Goal: Use online tool/utility: Use online tool/utility

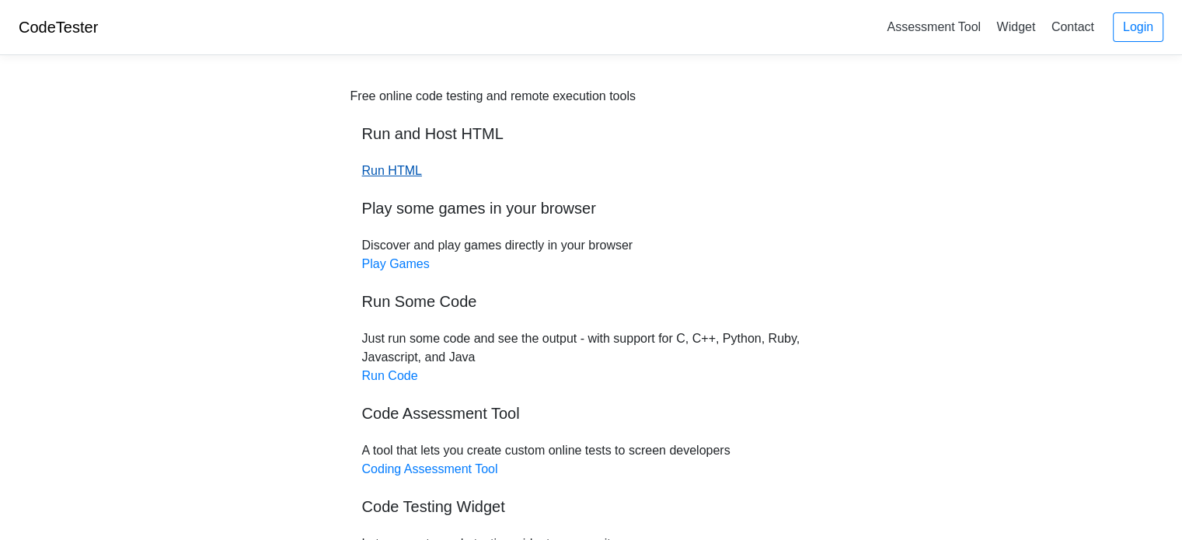
click at [390, 176] on link "Run HTML" at bounding box center [392, 170] width 60 height 13
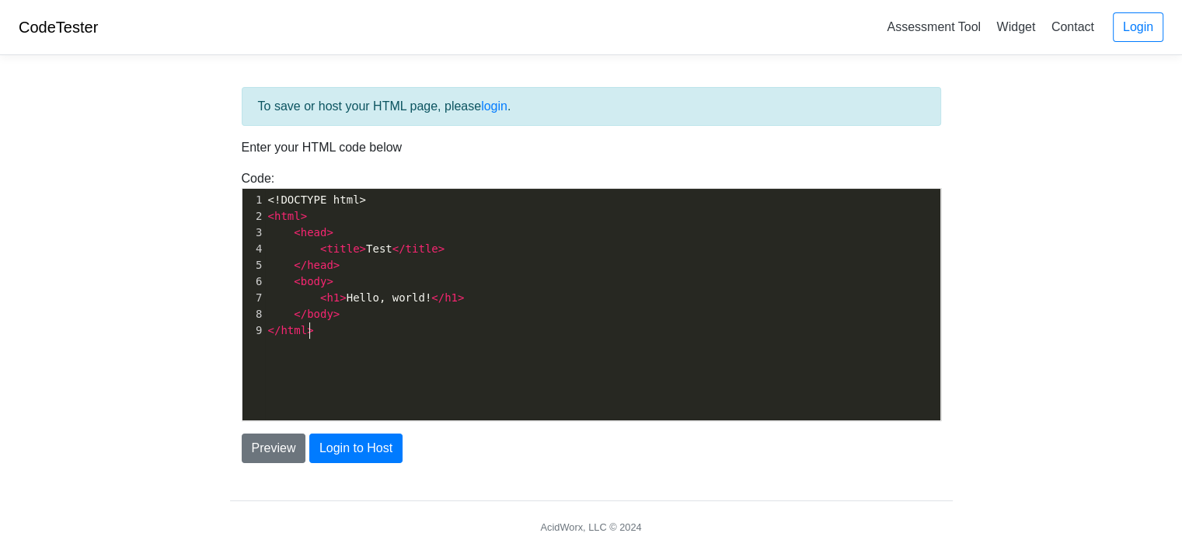
scroll to position [5, 0]
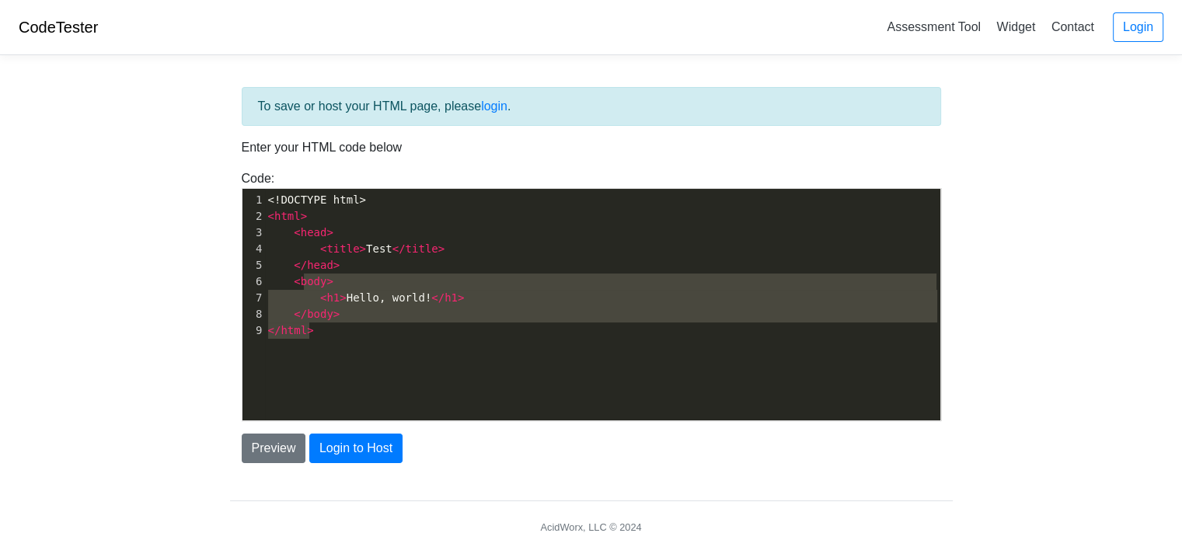
type textarea "<!DOCTYPE html> <html> <head> <title>Test</title> </head> <body> <h1>Hello, wor…"
drag, startPoint x: 348, startPoint y: 328, endPoint x: 196, endPoint y: 128, distance: 251.2
click at [196, 128] on body "CodeTester Assessment Tool Widget Contact Login To save or host your HTML page,…" at bounding box center [591, 280] width 1182 height 560
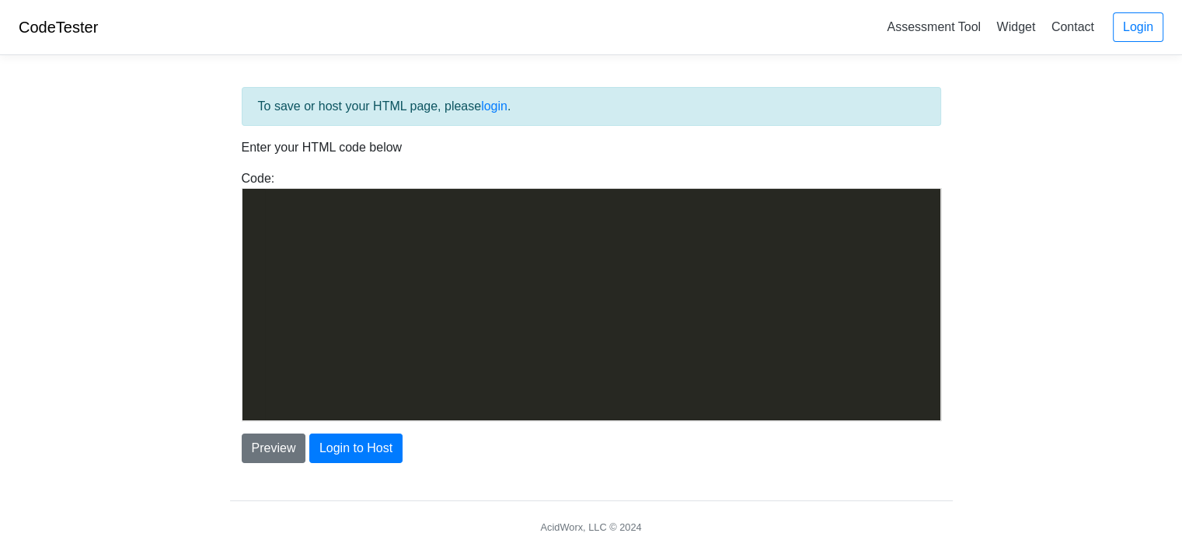
scroll to position [839, 0]
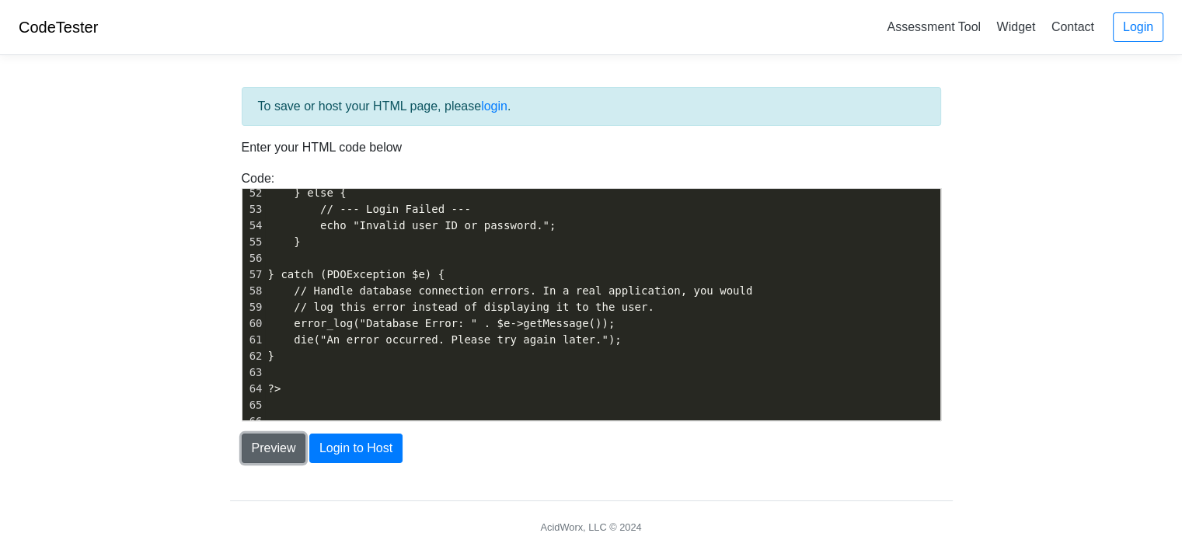
click at [286, 448] on button "Preview" at bounding box center [274, 449] width 65 height 30
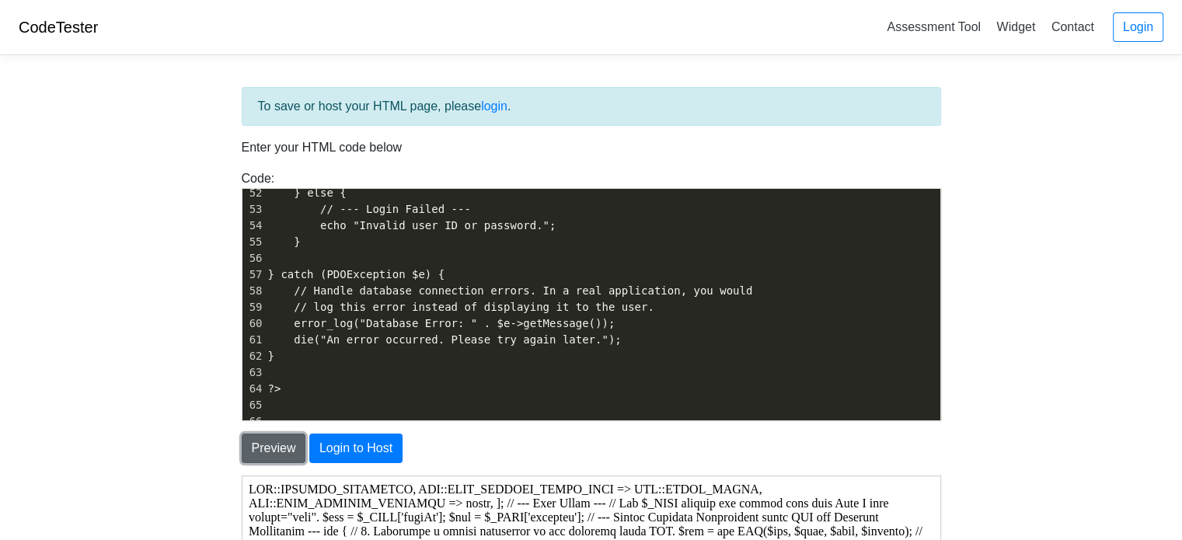
scroll to position [0, 0]
click at [175, 397] on body "CodeTester Assessment Tool Widget Contact Login To save or host your HTML page,…" at bounding box center [591, 444] width 1182 height 888
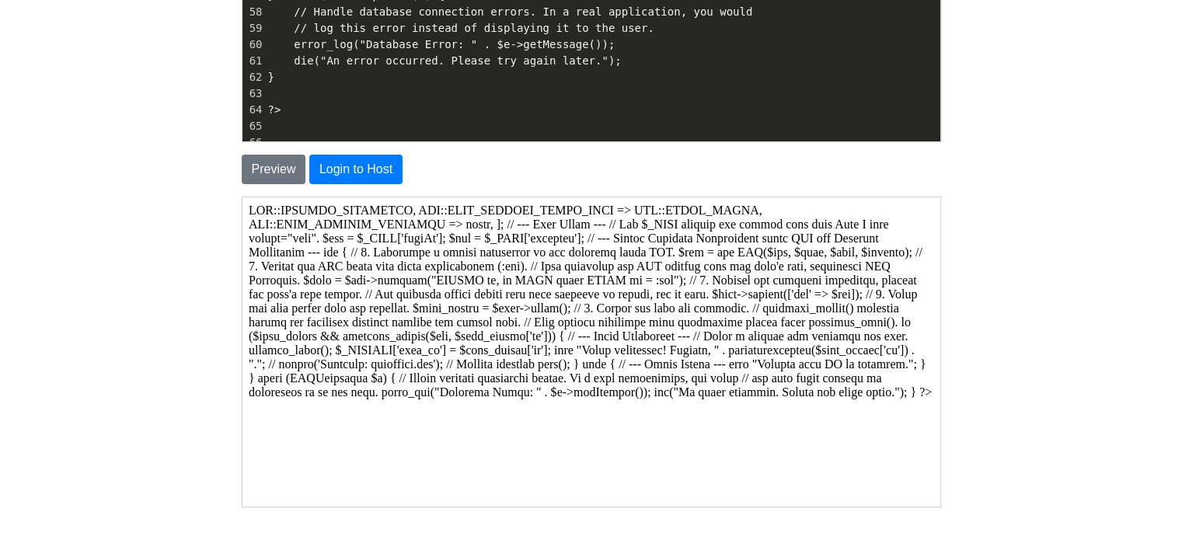
scroll to position [280, 0]
